Goal: Task Accomplishment & Management: Complete application form

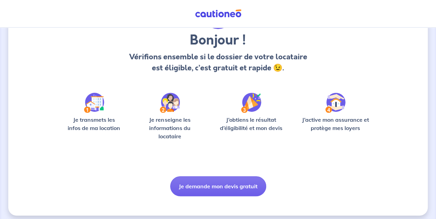
scroll to position [54, 0]
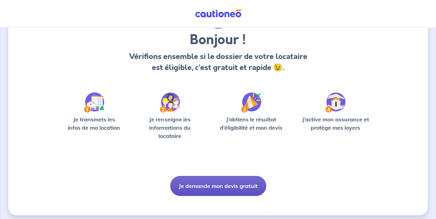
click at [228, 188] on button "Je demande mon devis gratuit" at bounding box center [218, 186] width 96 height 20
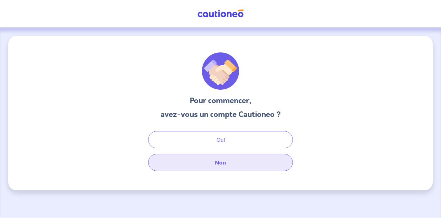
click at [218, 163] on button "Non" at bounding box center [220, 162] width 145 height 17
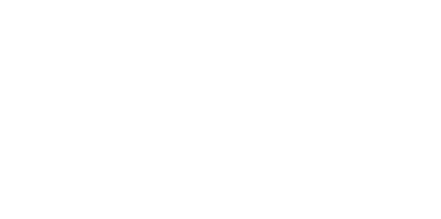
select select "FR"
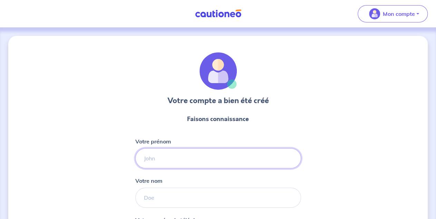
click at [169, 158] on input "Votre prénom" at bounding box center [218, 158] width 166 height 20
type input "ABDELKADER"
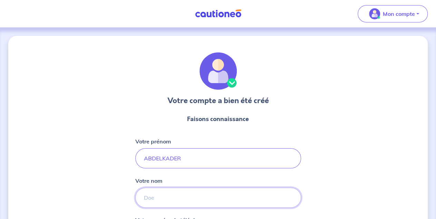
click at [155, 198] on input "Votre nom" at bounding box center [218, 198] width 166 height 20
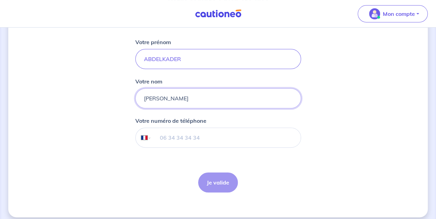
scroll to position [105, 0]
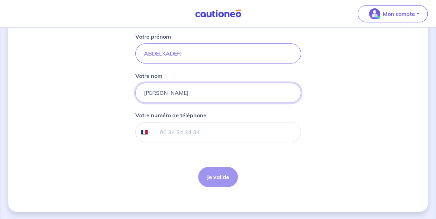
type input "BEN BRAHIM"
click at [193, 134] on input "tel" at bounding box center [225, 131] width 149 height 19
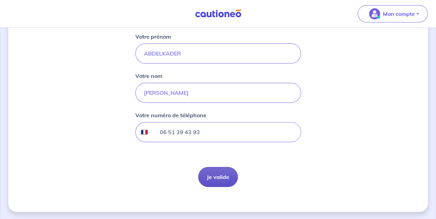
type input "06 51 39 43 93"
click at [214, 177] on button "Je valide" at bounding box center [218, 177] width 40 height 20
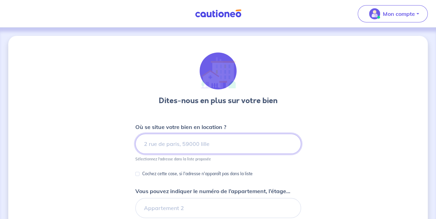
click at [181, 146] on input at bounding box center [218, 144] width 166 height 20
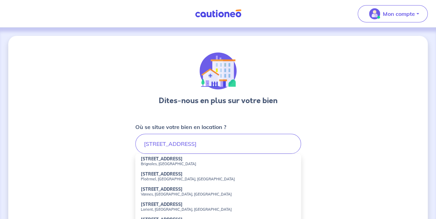
click at [154, 164] on small "Brignoles, France" at bounding box center [218, 163] width 155 height 5
type input "412 Avenue de Lattre de Tassigny, Brignoles, France"
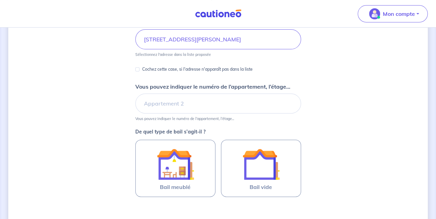
scroll to position [108, 0]
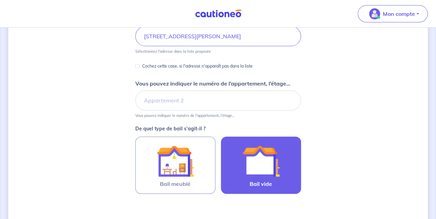
click at [256, 169] on img at bounding box center [260, 160] width 37 height 37
click at [0, 0] on input "Bail vide" at bounding box center [0, 0] width 0 height 0
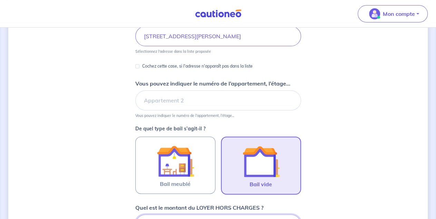
scroll to position [222, 0]
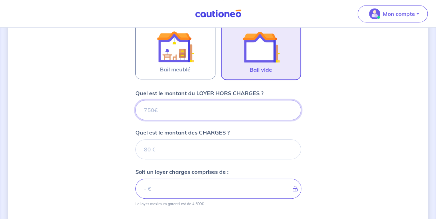
click at [167, 111] on input "Quel est le montant du LOYER HORS CHARGES ?" at bounding box center [218, 110] width 166 height 20
type input "90"
type input "900"
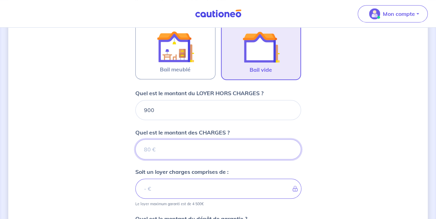
click at [152, 151] on input "Quel est le montant des CHARGES ?" at bounding box center [218, 149] width 166 height 20
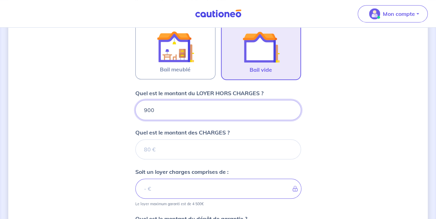
click at [158, 110] on input "900" at bounding box center [218, 110] width 166 height 20
type input "9"
type input "890"
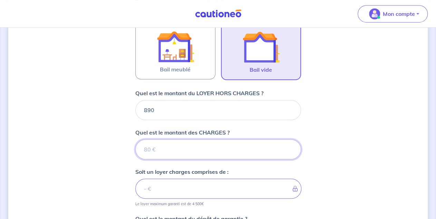
click at [153, 148] on input "Quel est le montant des CHARGES ?" at bounding box center [218, 149] width 166 height 20
type input "60"
type input "950"
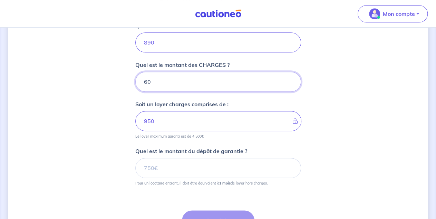
scroll to position [312, 0]
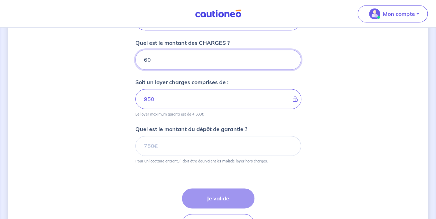
type input "60"
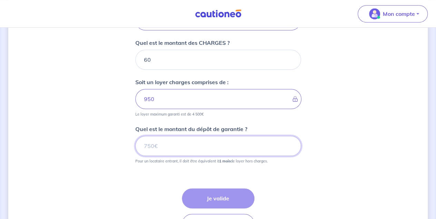
click at [163, 147] on input "Quel est le montant du dépôt de garantie ?" at bounding box center [218, 146] width 166 height 20
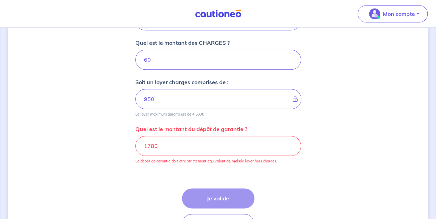
click at [169, 180] on div "Étape Précédente Précédent Je valide Je valide" at bounding box center [218, 203] width 166 height 62
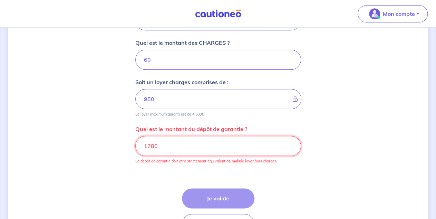
click at [169, 145] on input "1780" at bounding box center [218, 146] width 166 height 20
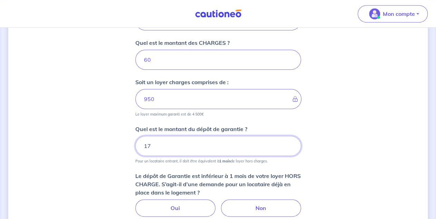
type input "1"
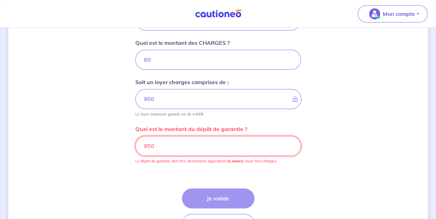
click at [161, 147] on input "950" at bounding box center [218, 146] width 166 height 20
type input "9"
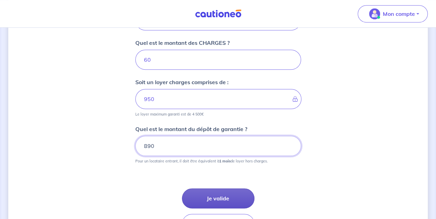
type input "890"
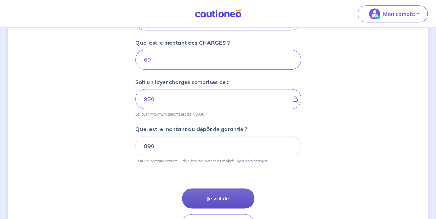
click at [210, 194] on button "Je valide" at bounding box center [218, 198] width 72 height 20
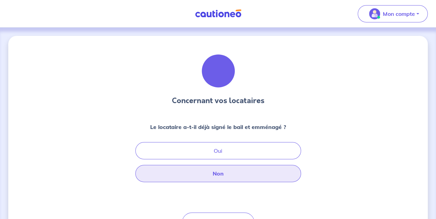
click at [224, 175] on button "Non" at bounding box center [218, 173] width 166 height 17
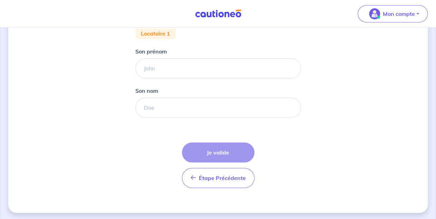
scroll to position [140, 0]
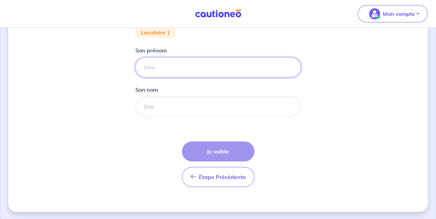
click at [164, 66] on input "Son prénom" at bounding box center [218, 67] width 166 height 20
type input "BEN"
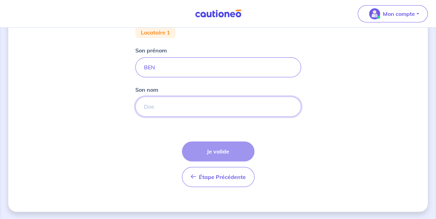
click at [161, 101] on input "Son nom" at bounding box center [218, 107] width 166 height 20
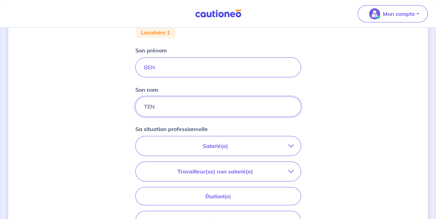
type input "TEN"
click at [198, 147] on p "Salarié(e)" at bounding box center [215, 146] width 146 height 8
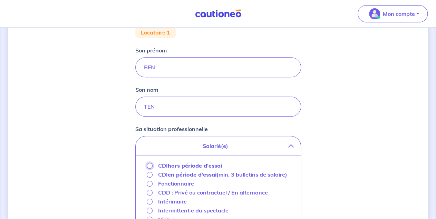
click at [148, 163] on input "CDI hors période d'essai" at bounding box center [150, 166] width 6 height 6
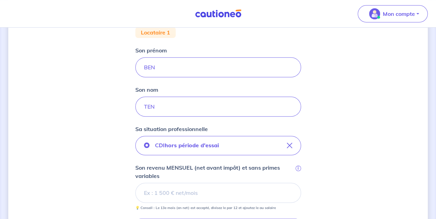
click at [193, 191] on input "Son revenu MENSUEL (net avant impôt) et sans primes variables i" at bounding box center [218, 193] width 166 height 20
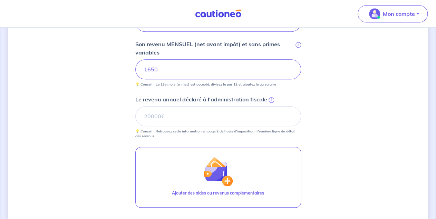
scroll to position [266, 0]
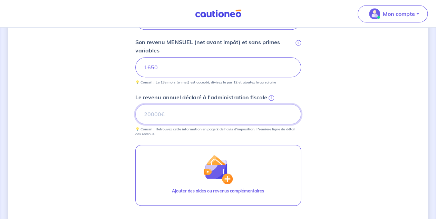
click at [179, 116] on input "Le revenu annuel déclaré à l'administration fiscale i" at bounding box center [218, 114] width 166 height 20
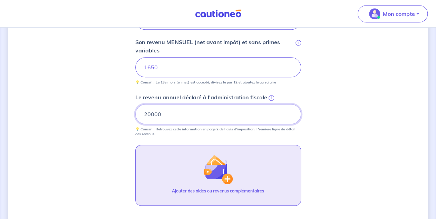
type input "20000"
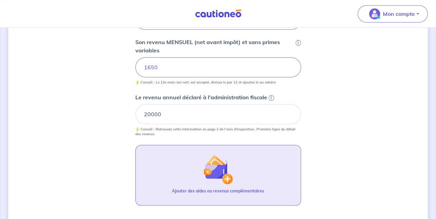
click at [217, 167] on img "button" at bounding box center [218, 170] width 30 height 30
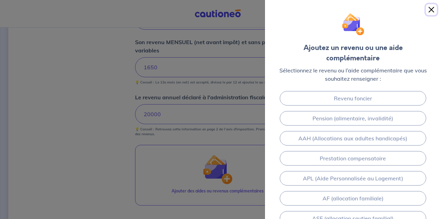
click at [432, 13] on button "Close" at bounding box center [431, 9] width 11 height 11
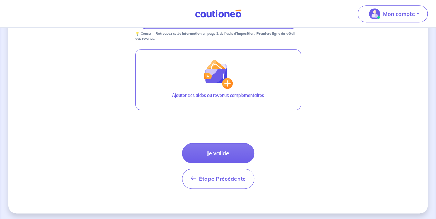
scroll to position [362, 0]
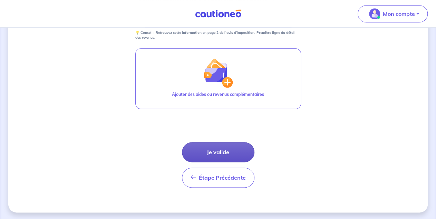
click at [232, 151] on button "Je valide" at bounding box center [218, 152] width 72 height 20
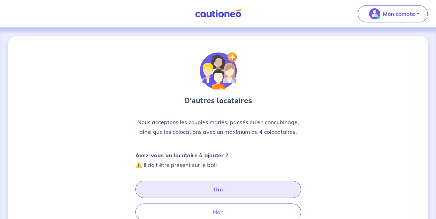
click at [222, 189] on button "Oui" at bounding box center [218, 189] width 166 height 17
click at [224, 190] on button "Oui" at bounding box center [218, 189] width 166 height 17
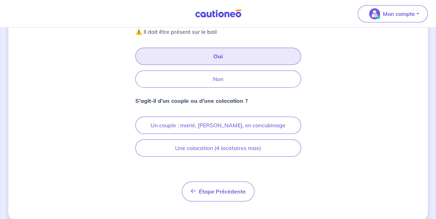
scroll to position [142, 0]
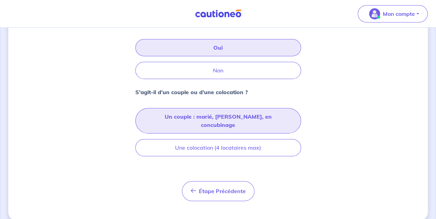
click at [241, 113] on button "Un couple : marié, pacsé, en concubinage" at bounding box center [218, 121] width 166 height 26
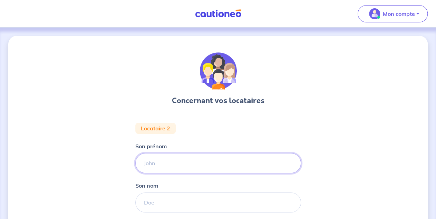
click at [174, 160] on input "Son prénom" at bounding box center [218, 163] width 166 height 20
type input "LILI"
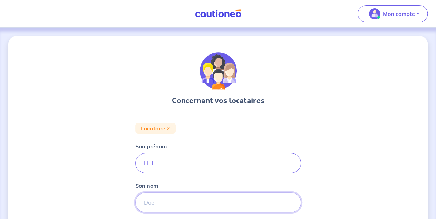
click at [159, 200] on input "Son nom" at bounding box center [218, 202] width 166 height 20
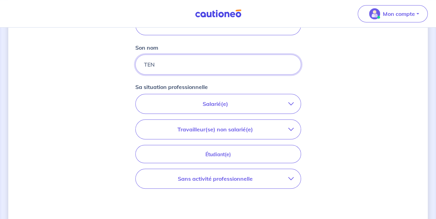
scroll to position [143, 0]
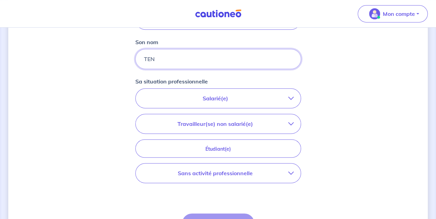
type input "TEN"
click at [252, 96] on p "Salarié(e)" at bounding box center [215, 98] width 146 height 8
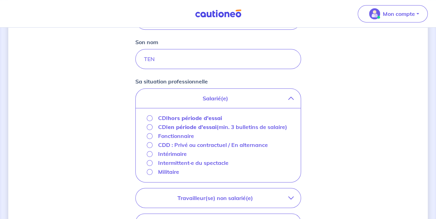
click at [167, 115] on p "CDI hors période d'essai" at bounding box center [190, 118] width 64 height 8
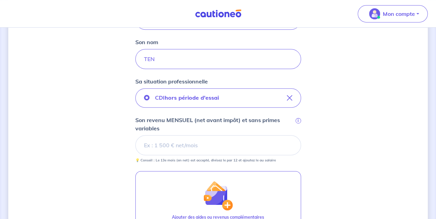
click at [200, 144] on input "Son revenu MENSUEL (net avant impôt) et sans primes variables i" at bounding box center [218, 145] width 166 height 20
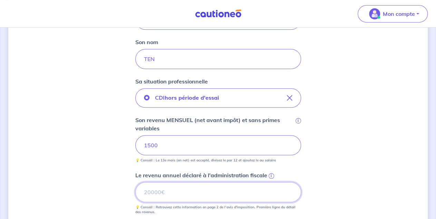
click at [180, 187] on input "Le revenu annuel déclaré à l'administration fiscale i" at bounding box center [218, 192] width 166 height 20
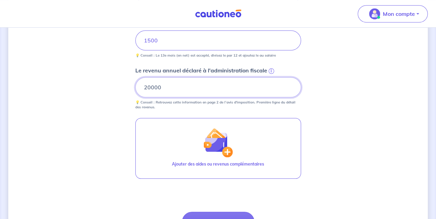
scroll to position [251, 0]
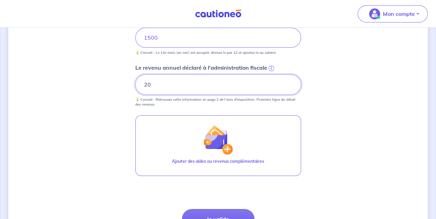
type input "2"
type input "16000"
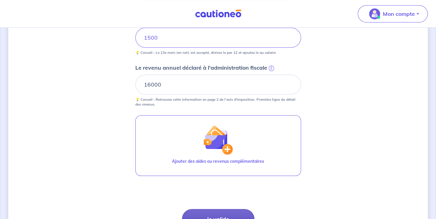
click at [217, 214] on button "Je valide" at bounding box center [218, 219] width 72 height 20
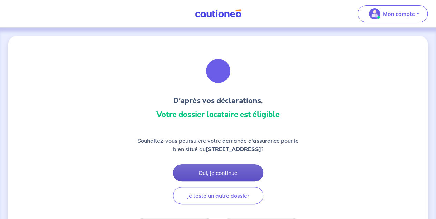
click at [223, 181] on button "Oui, je continue" at bounding box center [218, 172] width 90 height 17
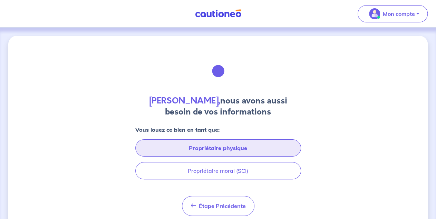
click at [234, 148] on button "Propriétaire physique" at bounding box center [218, 147] width 166 height 17
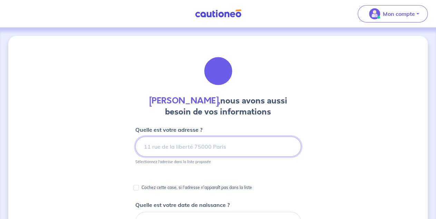
click at [201, 147] on input at bounding box center [218, 147] width 166 height 20
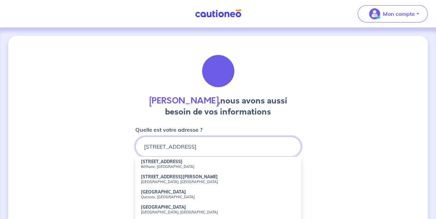
click at [189, 146] on input "4 RUE ST CHRISYOPHE VIN" at bounding box center [218, 147] width 166 height 20
click at [217, 151] on input "4 RUE ST CHRISTOPHE VIN" at bounding box center [218, 147] width 166 height 20
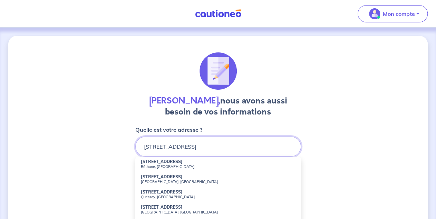
click at [161, 146] on input "4 RUE ST CHRISTOPHE VINS SUR" at bounding box center [218, 147] width 166 height 20
click at [147, 146] on input "4 RUE DE ST CHRISTOPHE VINS SUR" at bounding box center [218, 147] width 166 height 20
click at [252, 148] on input "6 RUE DE ST CHRISTOPHE VINS SUR" at bounding box center [218, 147] width 166 height 20
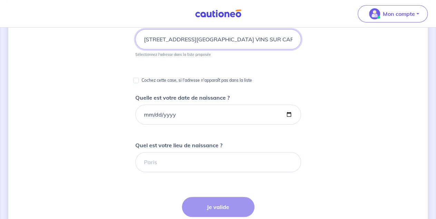
scroll to position [108, 0]
type input "6 RUE DE ST CHRISTOPHE VINS SUR CARAMI"
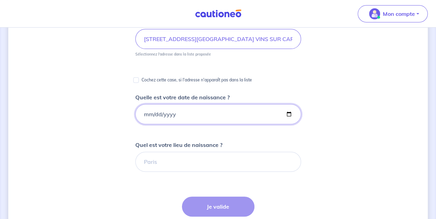
click at [287, 112] on input "Quelle est votre date de naissance ?" at bounding box center [218, 114] width 166 height 20
type input "1980-05-29"
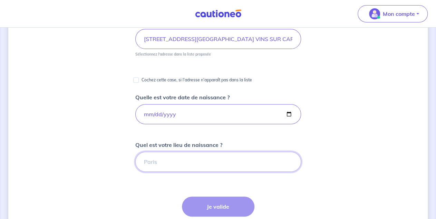
click at [170, 152] on input "Quel est votre lieu de naissance ?" at bounding box center [218, 162] width 166 height 20
type input "BRIGNOLES"
click at [209, 202] on div "Étape Précédente Précédent Je valide Je valide" at bounding box center [218, 220] width 72 height 46
click at [136, 80] on input "Cochez cette case, si l'adresse n'apparaît pas dans la liste" at bounding box center [136, 80] width 6 height 6
checkbox input "true"
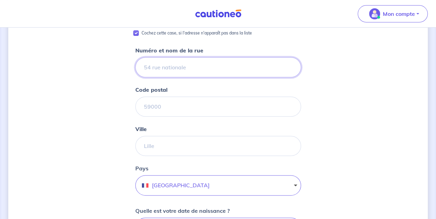
click at [177, 69] on input "Numéro et nom de la rue" at bounding box center [218, 67] width 166 height 20
type input "6 CHEMIN DE SAINT CHRISTOPHE"
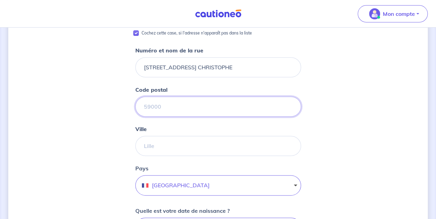
click at [177, 103] on input "Code postal" at bounding box center [218, 107] width 166 height 20
type input "83170"
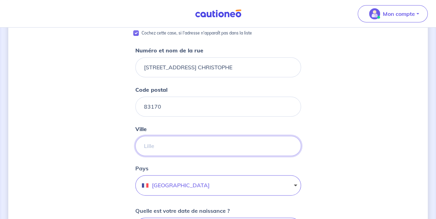
click at [172, 140] on input "Ville" at bounding box center [218, 146] width 166 height 20
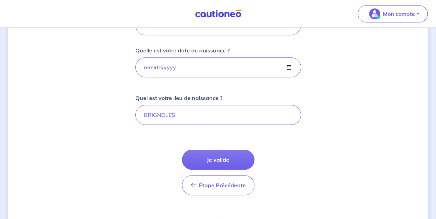
scroll to position [287, 0]
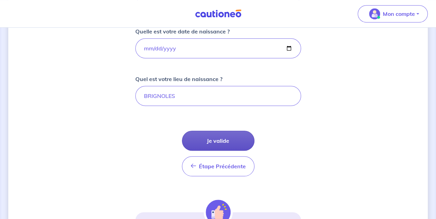
type input "VINS SUR CARAMY"
click at [220, 133] on button "Je valide" at bounding box center [218, 141] width 72 height 20
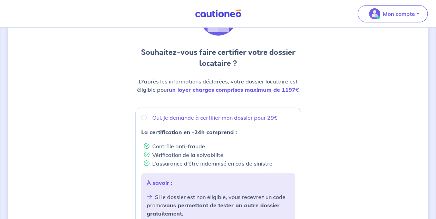
scroll to position [72, 0]
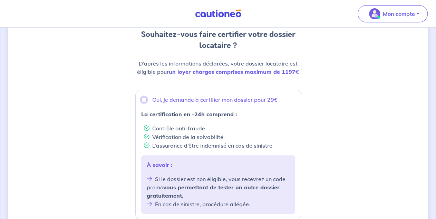
click at [142, 99] on input "Oui, je demande à certifier mon dossier pour 29€" at bounding box center [144, 100] width 6 height 6
radio input "true"
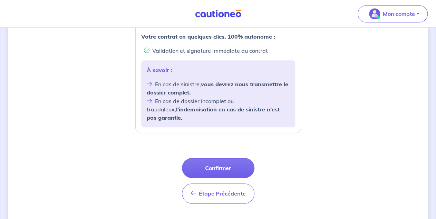
scroll to position [296, 0]
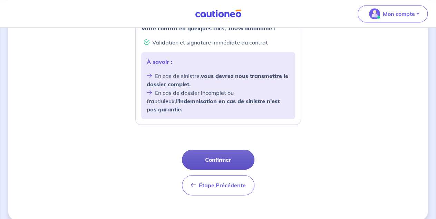
click at [221, 150] on button "Confirmer" at bounding box center [218, 160] width 72 height 20
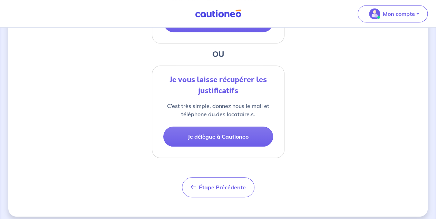
scroll to position [247, 0]
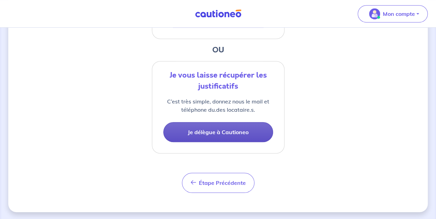
click at [222, 132] on button "Je délègue à Cautioneo" at bounding box center [218, 132] width 110 height 20
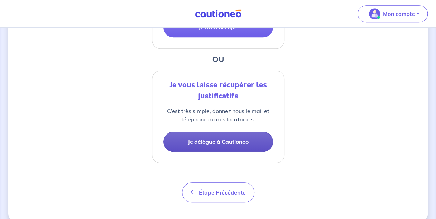
select select "FR"
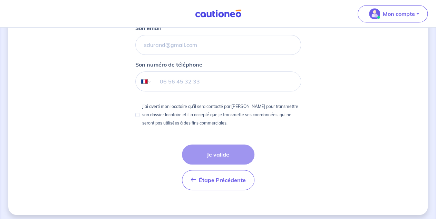
scroll to position [237, 0]
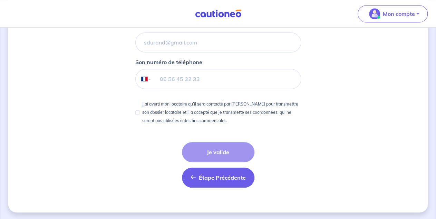
click at [229, 181] on button "Étape Précédente Précédent" at bounding box center [218, 178] width 72 height 20
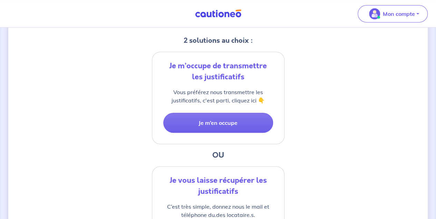
scroll to position [143, 0]
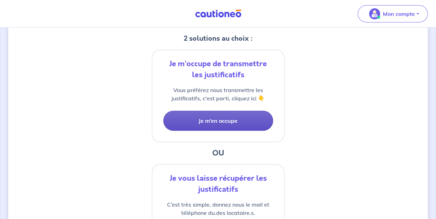
click at [216, 122] on button "Je m’en occupe" at bounding box center [218, 121] width 110 height 20
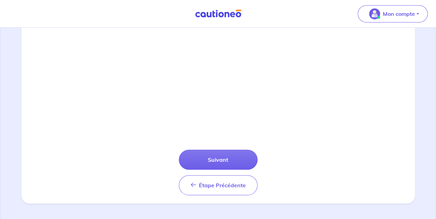
scroll to position [253, 0]
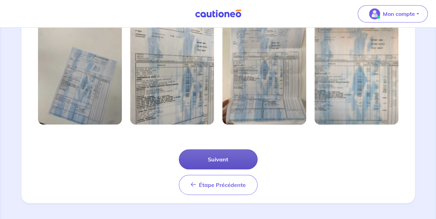
click at [212, 159] on button "Suivant" at bounding box center [218, 159] width 79 height 20
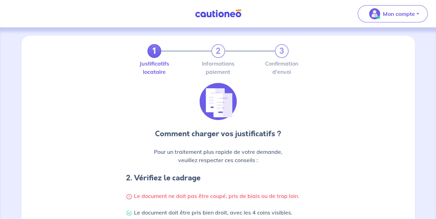
scroll to position [0, 0]
click at [212, 159] on p "Pour un traitement plus rapide de votre demande, veuillez respecter ces conseil…" at bounding box center [218, 156] width 184 height 17
